Goal: Navigation & Orientation: Find specific page/section

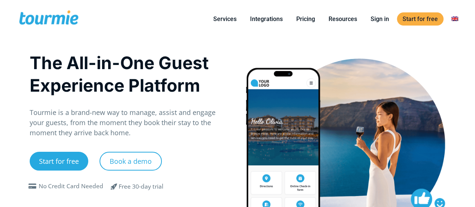
click at [380, 41] on div "The All-in-One Guest Experience Platform Tourmie is a brand-new way to manage, …" at bounding box center [238, 155] width 432 height 234
click at [377, 25] on li "Sign in" at bounding box center [380, 19] width 32 height 34
click at [378, 18] on link "Sign in" at bounding box center [380, 18] width 30 height 9
